Goal: Transaction & Acquisition: Purchase product/service

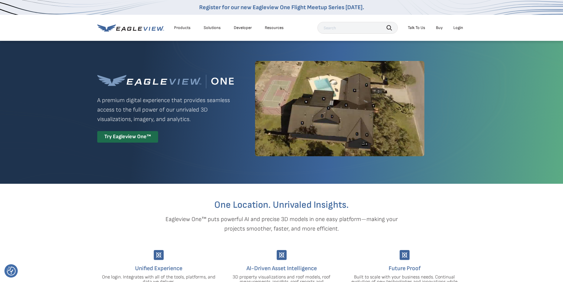
click at [457, 28] on div "Login" at bounding box center [458, 27] width 10 height 5
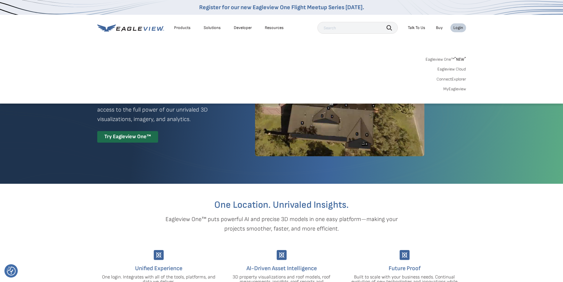
click at [444, 59] on link "Eagleview One™ * NEW *" at bounding box center [445, 58] width 40 height 7
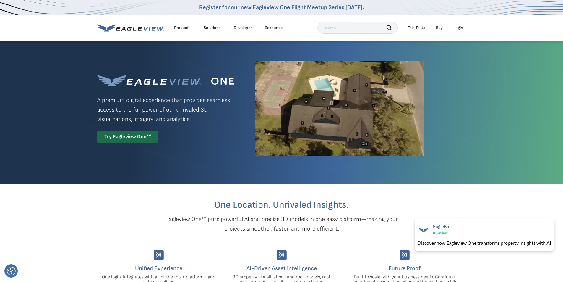
click at [458, 28] on div "Login" at bounding box center [458, 27] width 10 height 5
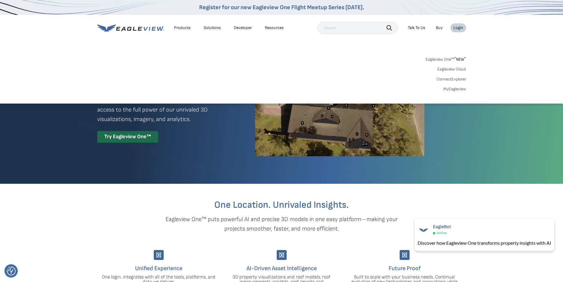
click at [448, 58] on link "Eagleview One™ * NEW *" at bounding box center [445, 58] width 40 height 7
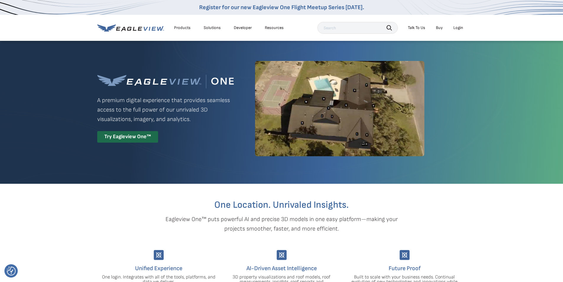
click at [457, 27] on div "Login" at bounding box center [458, 27] width 10 height 5
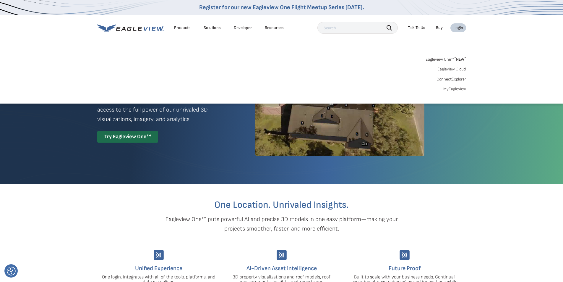
click at [449, 86] on div "Eagleview One™ * NEW * Eagleview Cloud ConnectExplorer MyEagleview" at bounding box center [281, 73] width 369 height 37
click at [447, 90] on link "MyEagleview" at bounding box center [454, 88] width 23 height 5
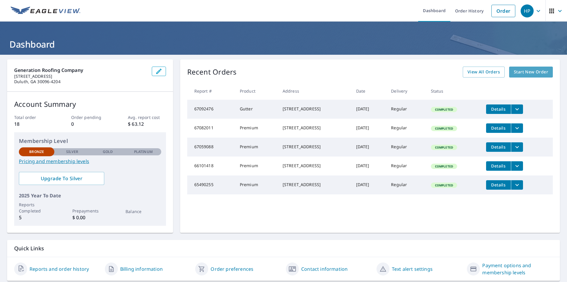
click at [528, 74] on span "Start New Order" at bounding box center [531, 71] width 34 height 7
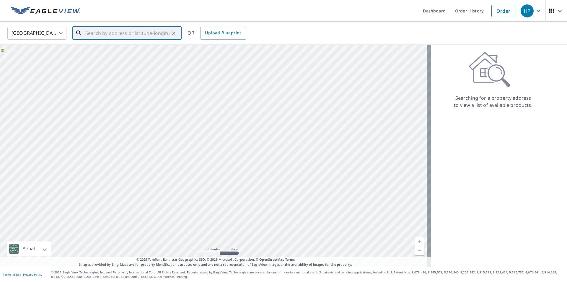
click at [87, 32] on input "text" at bounding box center [127, 33] width 84 height 17
click at [106, 58] on p "Peachtree Corners, GA 30092" at bounding box center [130, 57] width 93 height 6
type input "5567 Patrick Ct Peachtree Corners, GA 30092"
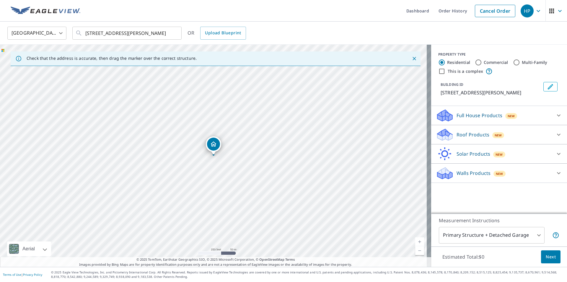
click at [468, 138] on p "Roof Products" at bounding box center [473, 134] width 33 height 7
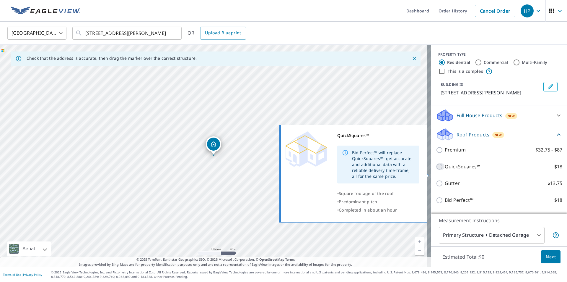
click at [436, 170] on input "QuickSquares™ $18" at bounding box center [440, 166] width 9 height 7
checkbox input "true"
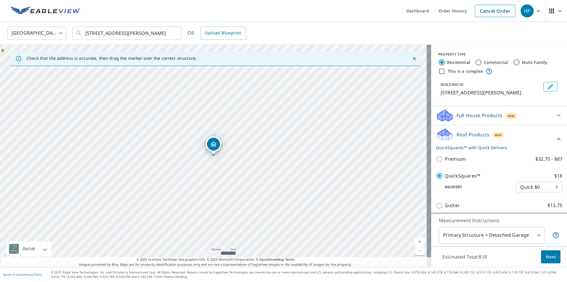
scroll to position [30, 0]
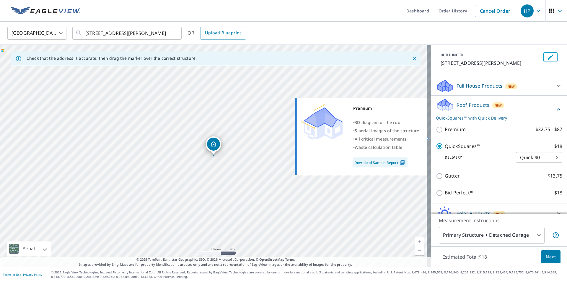
click at [436, 133] on input "Premium $32.75 - $87" at bounding box center [440, 129] width 9 height 7
checkbox input "true"
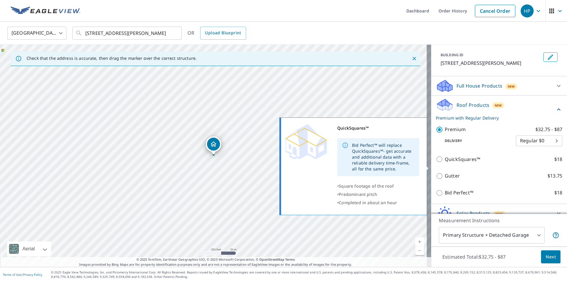
click at [436, 163] on input "QuickSquares™ $18" at bounding box center [440, 158] width 9 height 7
checkbox input "true"
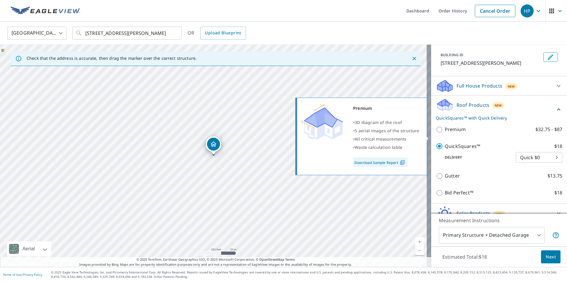
click at [437, 133] on input "Premium $32.75 - $87" at bounding box center [440, 129] width 9 height 7
checkbox input "true"
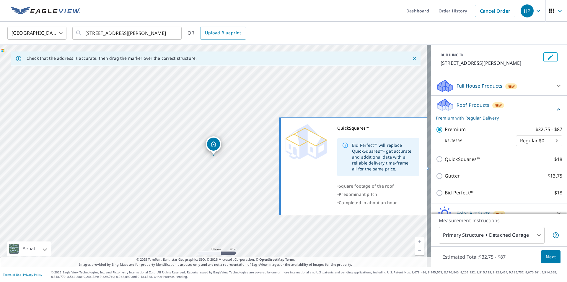
click at [436, 163] on input "QuickSquares™ $18" at bounding box center [440, 158] width 9 height 7
checkbox input "true"
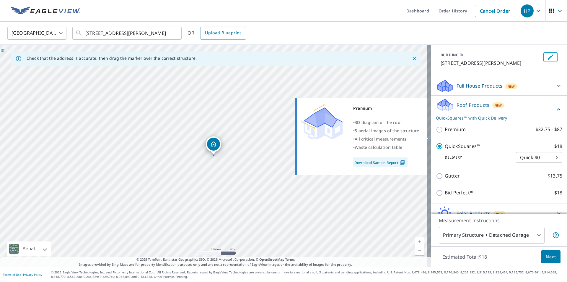
click at [436, 133] on input "Premium $32.75 - $87" at bounding box center [440, 129] width 9 height 7
checkbox input "true"
checkbox input "false"
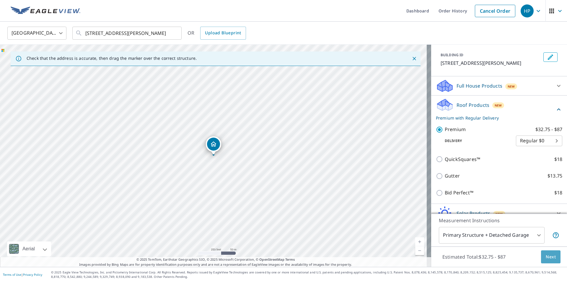
click at [546, 256] on span "Next" at bounding box center [551, 256] width 10 height 7
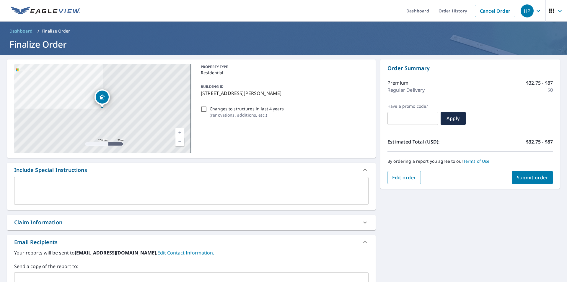
click at [537, 11] on icon "button" at bounding box center [539, 11] width 4 height 2
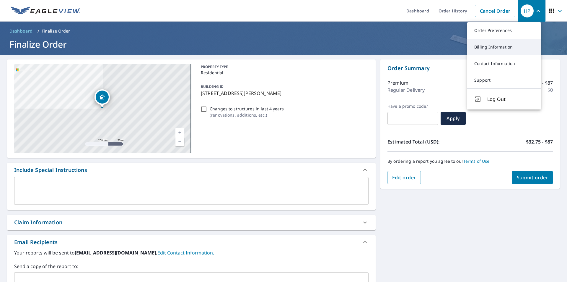
click at [497, 46] on link "Billing Information" at bounding box center [504, 47] width 74 height 17
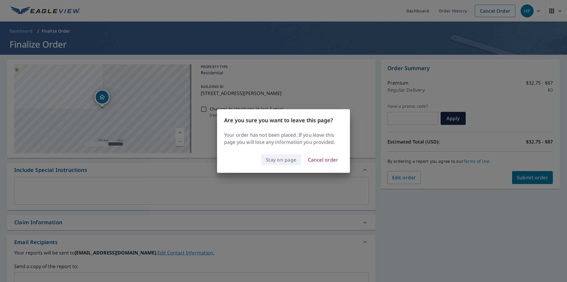
click at [274, 160] on span "Stay on page" at bounding box center [281, 159] width 31 height 8
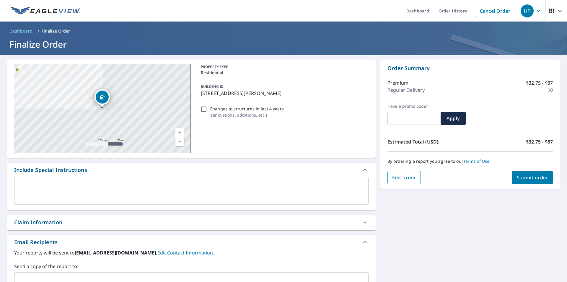
click at [402, 180] on span "Edit order" at bounding box center [404, 177] width 24 height 7
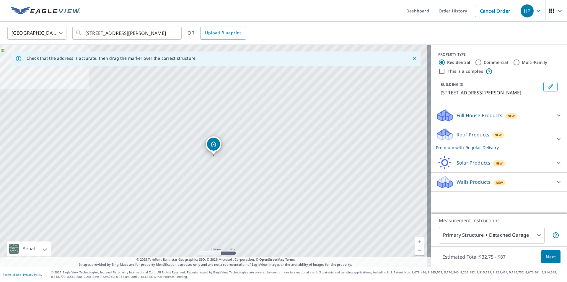
click at [555, 142] on icon at bounding box center [558, 138] width 7 height 7
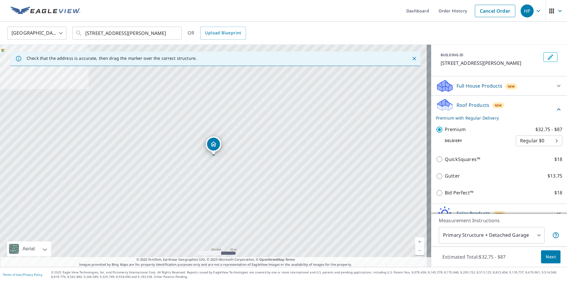
scroll to position [59, 0]
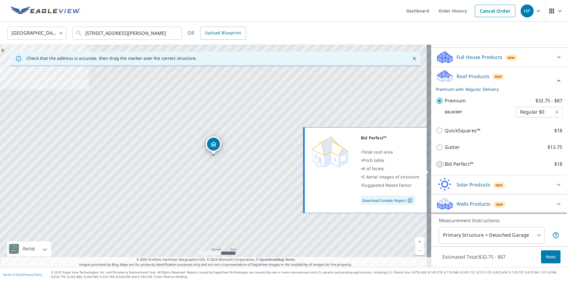
click at [436, 168] on input "Bid Perfect™ $18" at bounding box center [440, 163] width 9 height 7
checkbox input "true"
checkbox input "false"
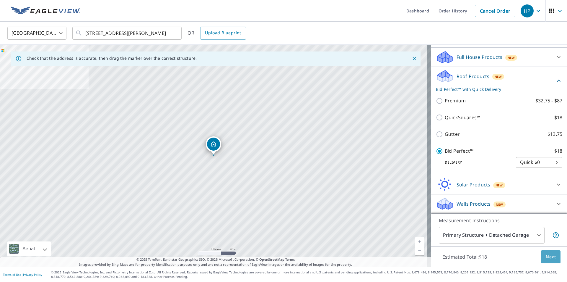
click at [546, 259] on span "Next" at bounding box center [551, 256] width 10 height 7
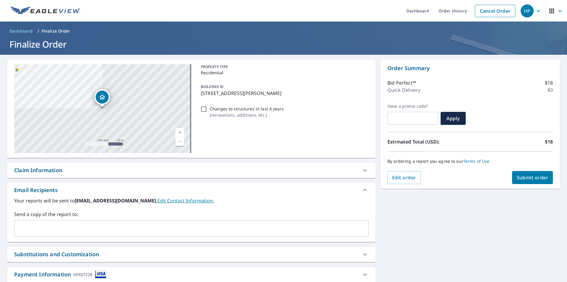
click at [523, 178] on span "Submit order" at bounding box center [533, 177] width 32 height 7
